Goal: Task Accomplishment & Management: Use online tool/utility

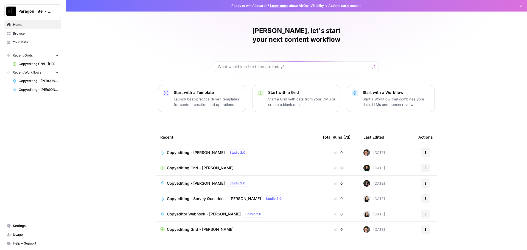
click at [39, 68] on link "Copyediting Grid - [PERSON_NAME]" at bounding box center [35, 64] width 51 height 9
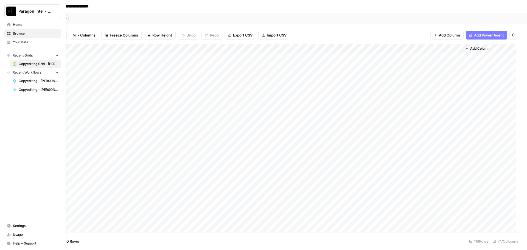
click at [10, 23] on icon at bounding box center [9, 25] width 4 height 4
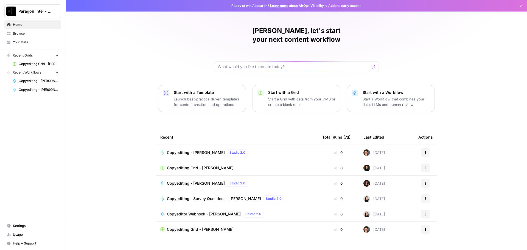
click at [207, 165] on span "Copyediting Grid - [PERSON_NAME]" at bounding box center [200, 167] width 67 height 5
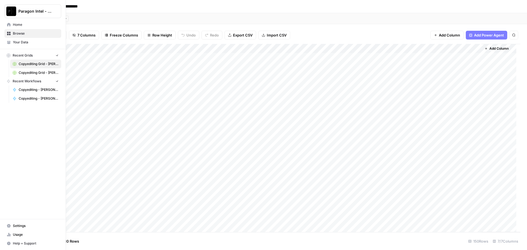
click at [9, 25] on icon at bounding box center [9, 25] width 4 height 4
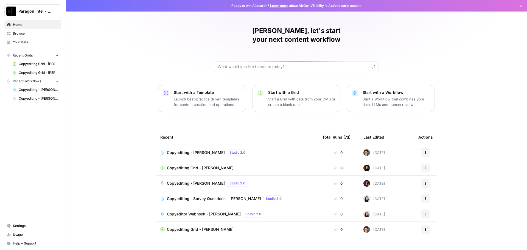
click at [13, 32] on span "Browse" at bounding box center [36, 33] width 46 height 5
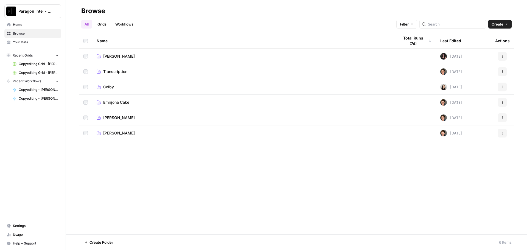
click at [126, 118] on span "[PERSON_NAME]" at bounding box center [119, 117] width 32 height 5
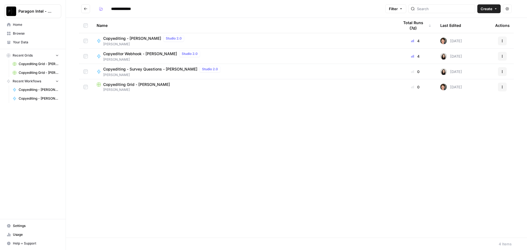
click at [119, 38] on span "Copyediting - [PERSON_NAME]" at bounding box center [132, 38] width 58 height 5
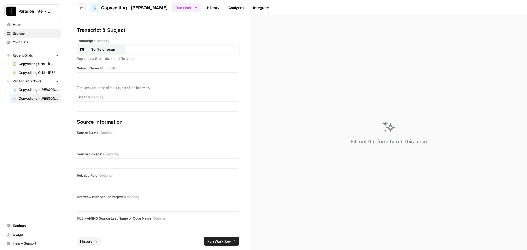
click at [100, 50] on p "No file chosen" at bounding box center [102, 49] width 35 height 5
click at [93, 78] on p at bounding box center [157, 77] width 155 height 5
click at [112, 166] on p at bounding box center [157, 163] width 155 height 5
click at [99, 184] on p at bounding box center [157, 184] width 155 height 5
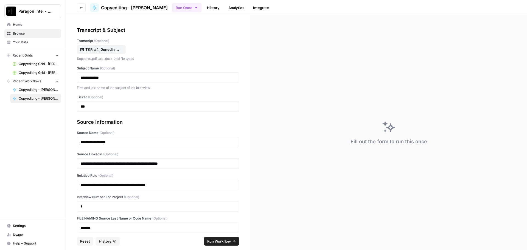
click at [221, 239] on span "Run Workflow" at bounding box center [219, 241] width 24 height 5
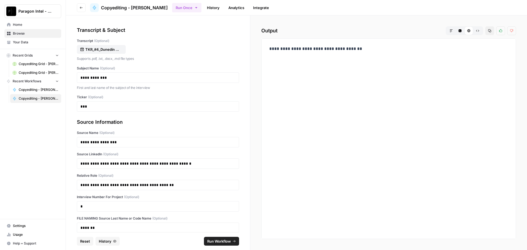
click at [28, 24] on span "Home" at bounding box center [36, 24] width 46 height 5
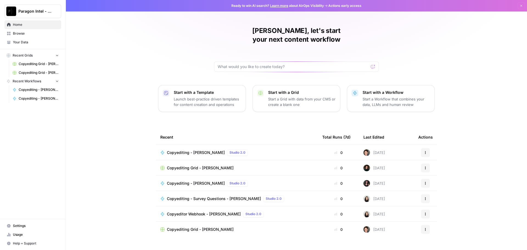
click at [22, 32] on span "Browse" at bounding box center [36, 33] width 46 height 5
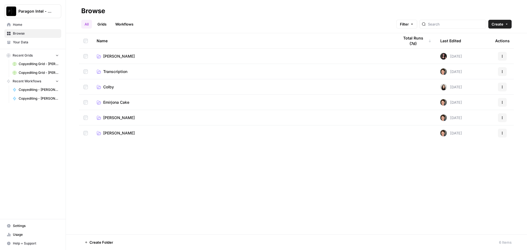
click at [124, 118] on span "[PERSON_NAME]" at bounding box center [119, 117] width 32 height 5
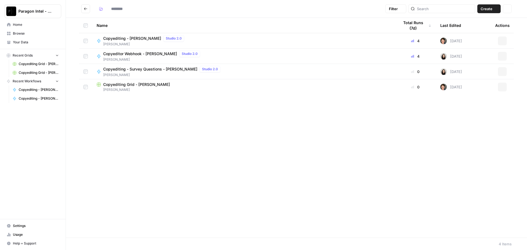
type input "**********"
click at [140, 82] on span "Copyediting Grid - [PERSON_NAME]" at bounding box center [136, 84] width 67 height 5
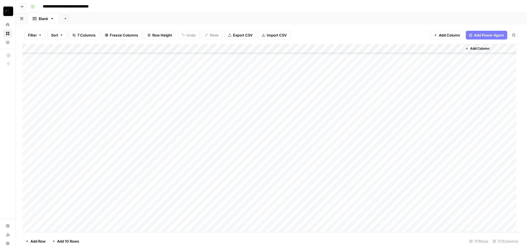
scroll to position [923, 0]
click at [407, 219] on div "Add Column" at bounding box center [271, 138] width 499 height 188
